Goal: Navigation & Orientation: Find specific page/section

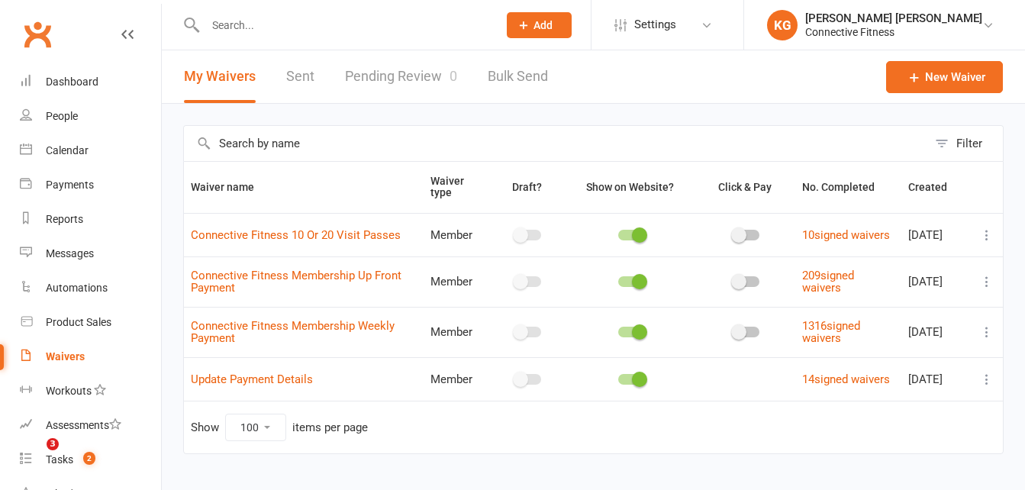
click at [388, 64] on link "Pending Review 0" at bounding box center [401, 76] width 112 height 53
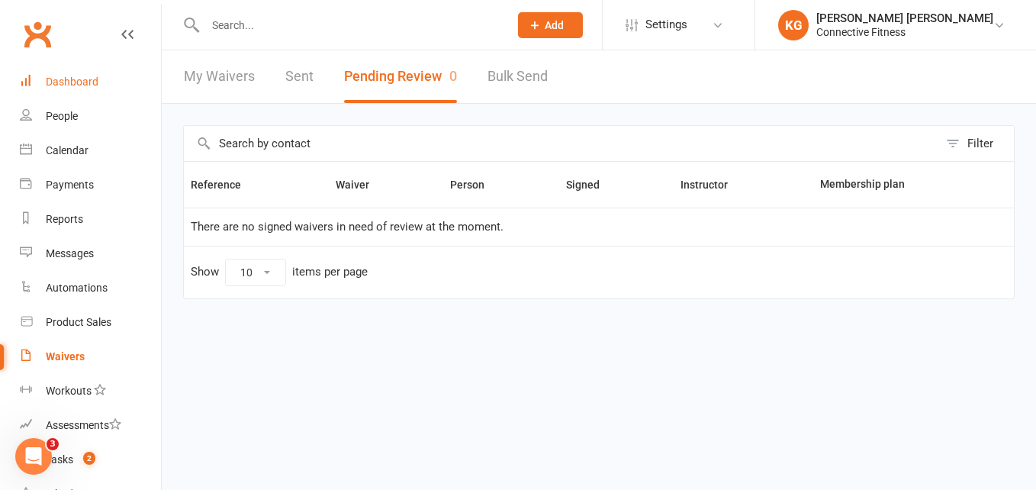
click at [71, 71] on link "Dashboard" at bounding box center [90, 82] width 141 height 34
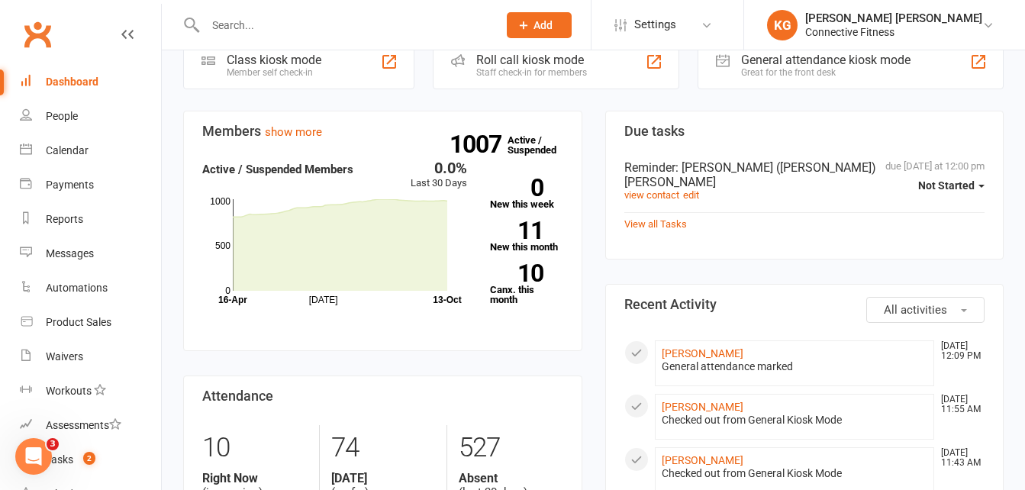
scroll to position [408, 0]
click at [68, 347] on link "Waivers" at bounding box center [90, 357] width 141 height 34
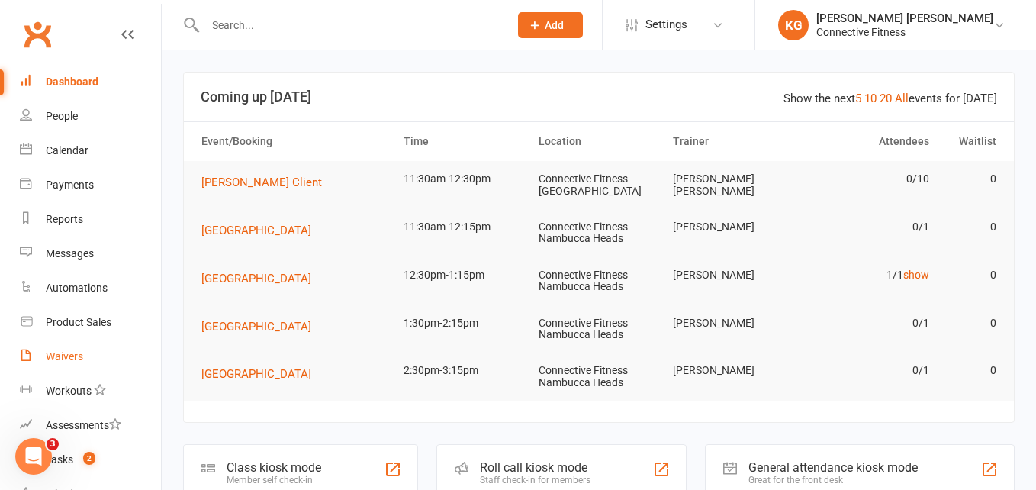
select select "100"
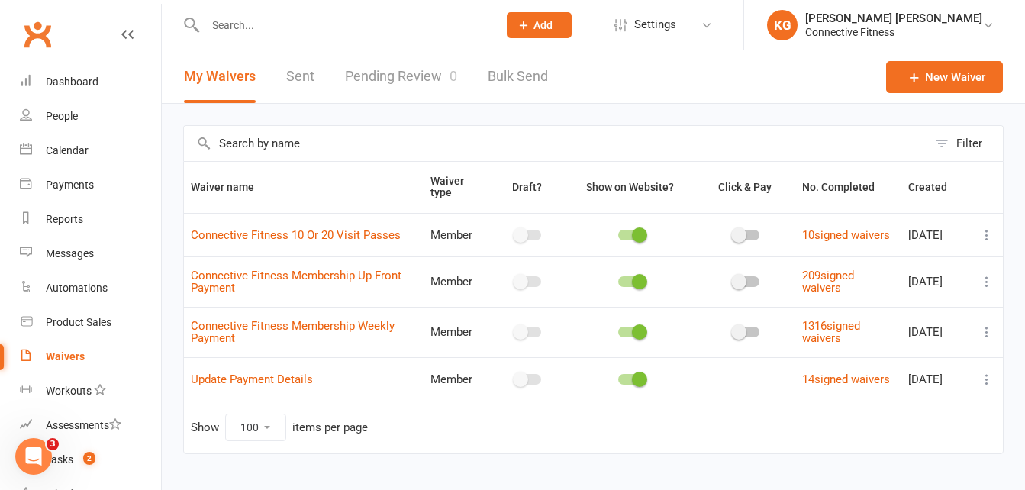
click at [383, 87] on link "Pending Review 0" at bounding box center [401, 76] width 112 height 53
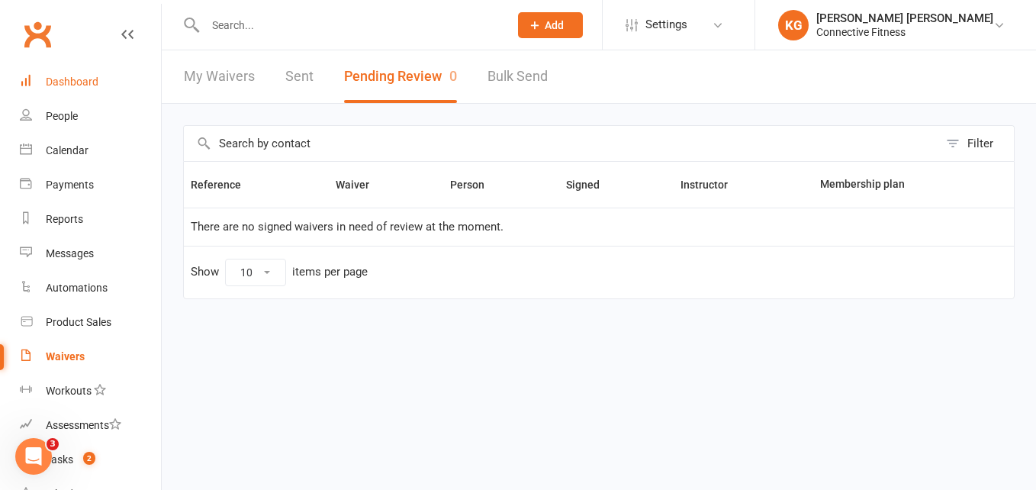
click at [80, 89] on link "Dashboard" at bounding box center [90, 82] width 141 height 34
